Goal: Register for event/course

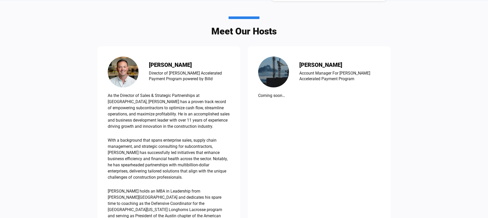
scroll to position [353, 0]
click at [407, 168] on div "Meet Our Hosts [PERSON_NAME] Director of [PERSON_NAME] Accelerated Payment Prog…" at bounding box center [244, 145] width 488 height 289
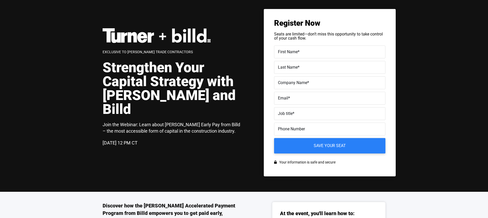
scroll to position [0, 0]
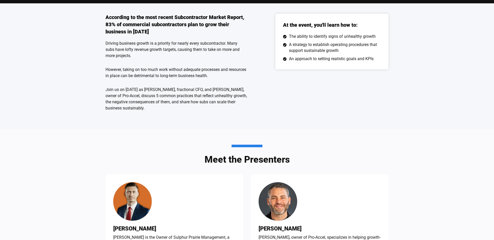
scroll to position [83, 0]
